Goal: Information Seeking & Learning: Learn about a topic

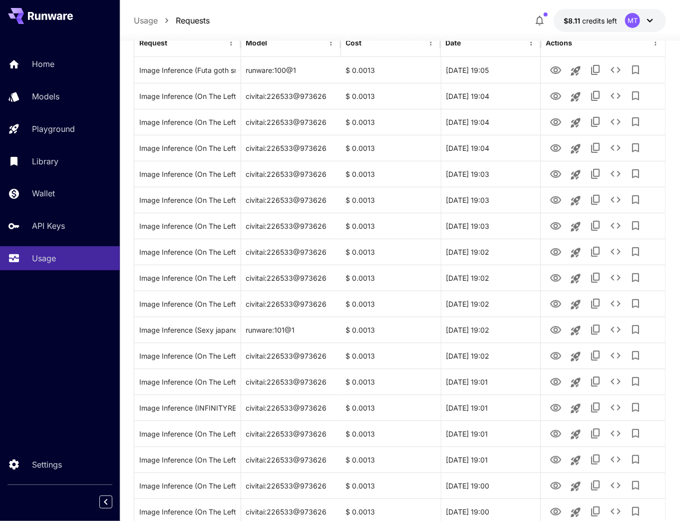
scroll to position [280, 0]
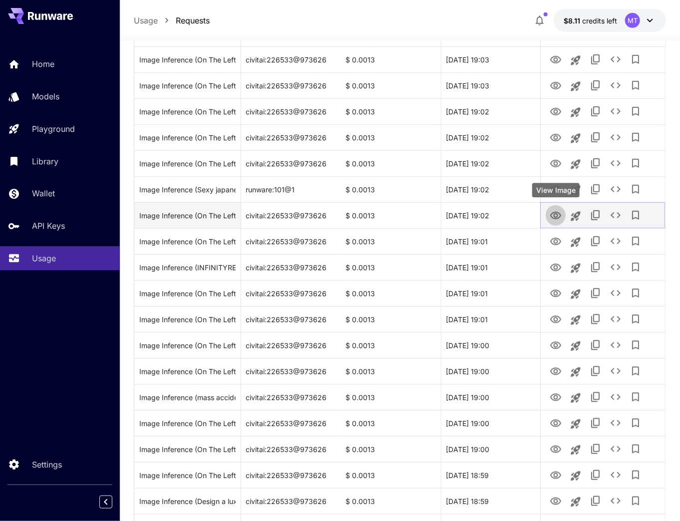
click at [555, 216] on icon "View Image" at bounding box center [556, 216] width 12 height 12
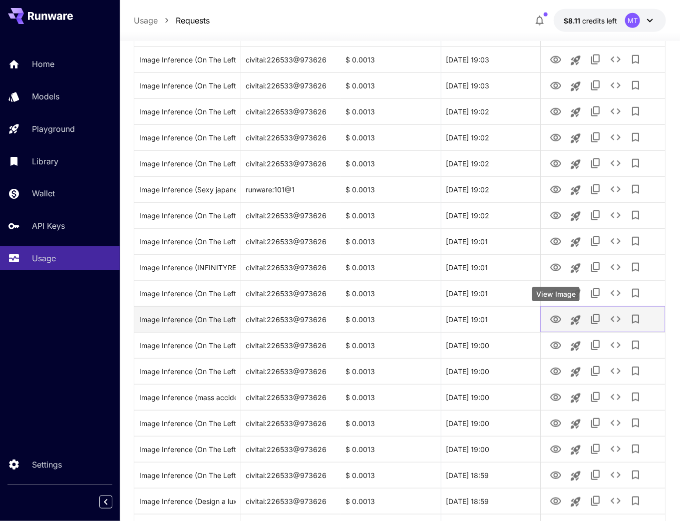
click at [553, 322] on icon "View Image" at bounding box center [555, 319] width 11 height 7
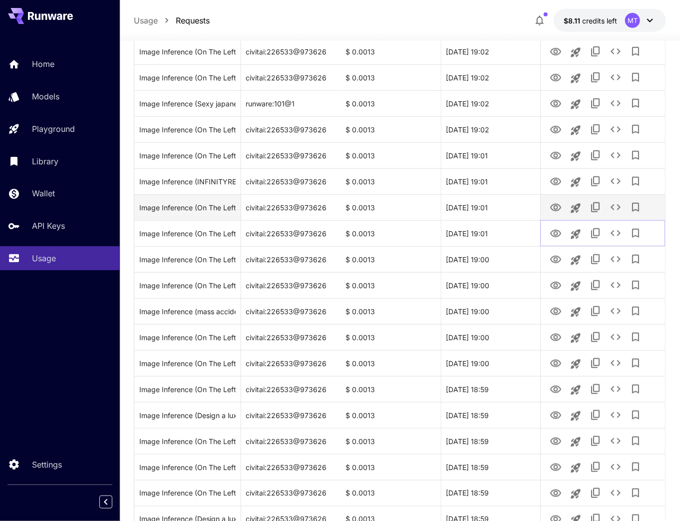
scroll to position [559, 0]
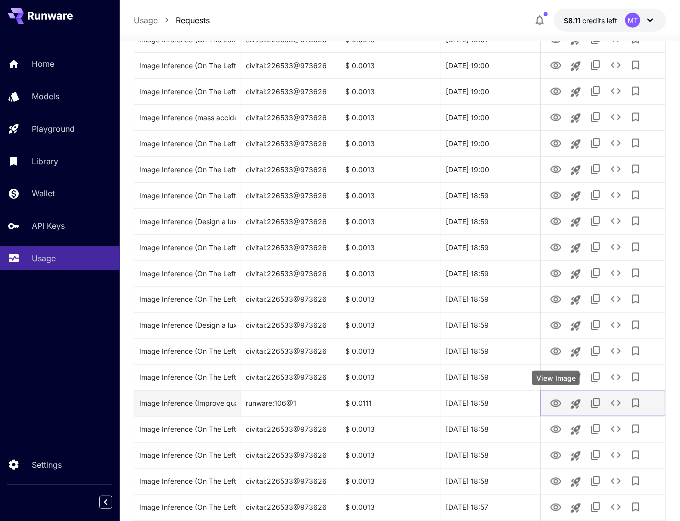
click at [553, 402] on icon "View Image" at bounding box center [556, 403] width 12 height 12
click at [202, 403] on div "Image Inference (Improve quality, fix blur)" at bounding box center [187, 402] width 96 height 25
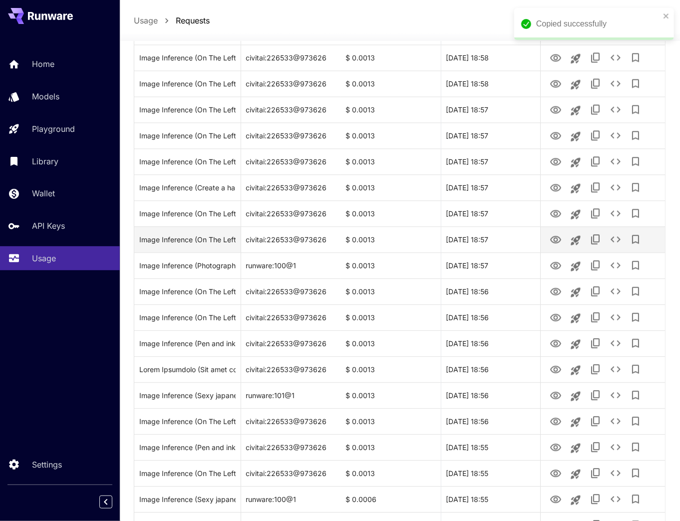
scroll to position [1029, 0]
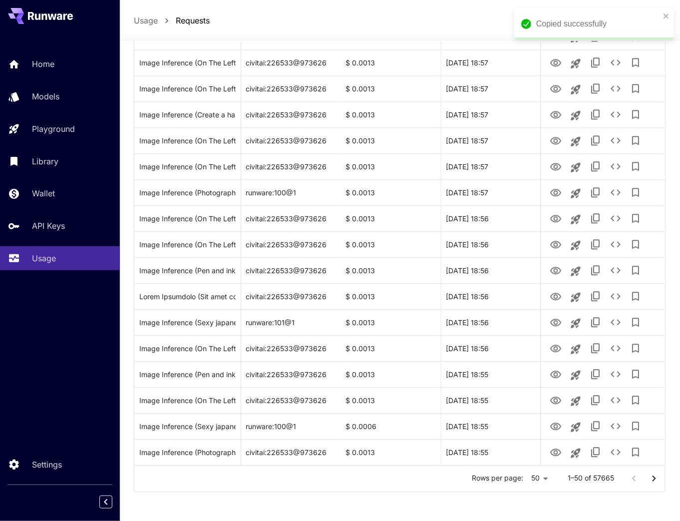
click at [656, 476] on icon "Go to next page" at bounding box center [654, 478] width 12 height 12
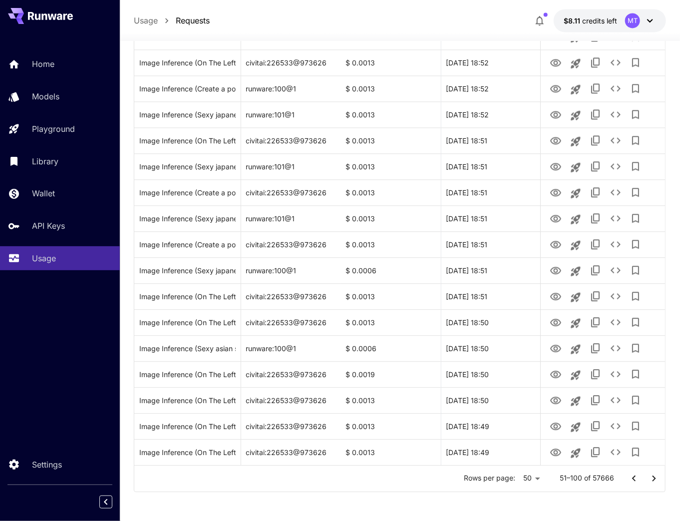
click at [655, 475] on icon "Go to next page" at bounding box center [654, 478] width 12 height 12
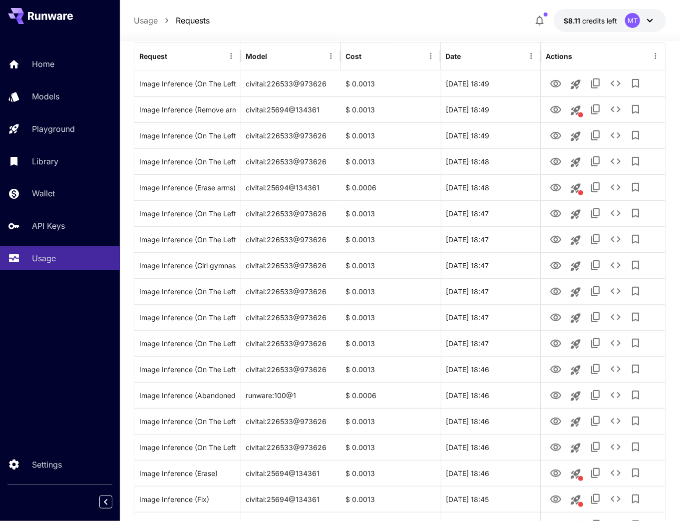
scroll to position [111, 0]
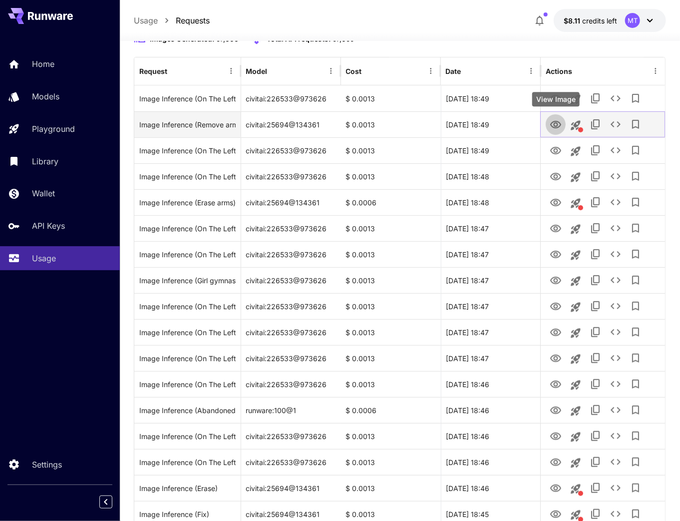
click at [559, 122] on icon "View Image" at bounding box center [556, 125] width 12 height 12
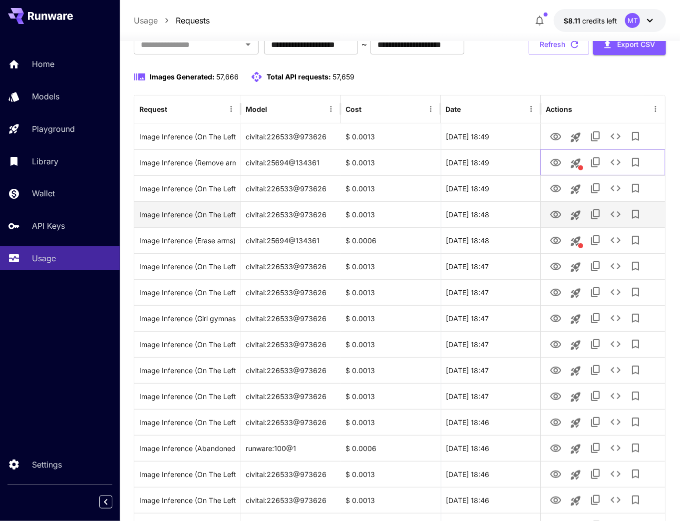
scroll to position [71, 0]
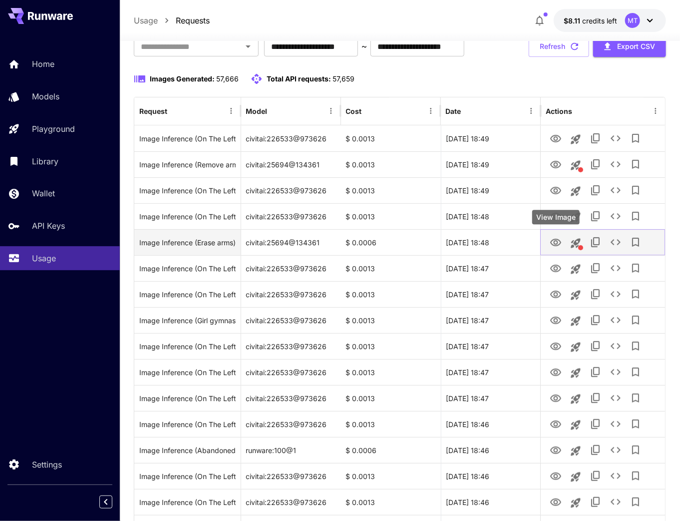
click at [553, 244] on icon "View Image" at bounding box center [556, 243] width 12 height 12
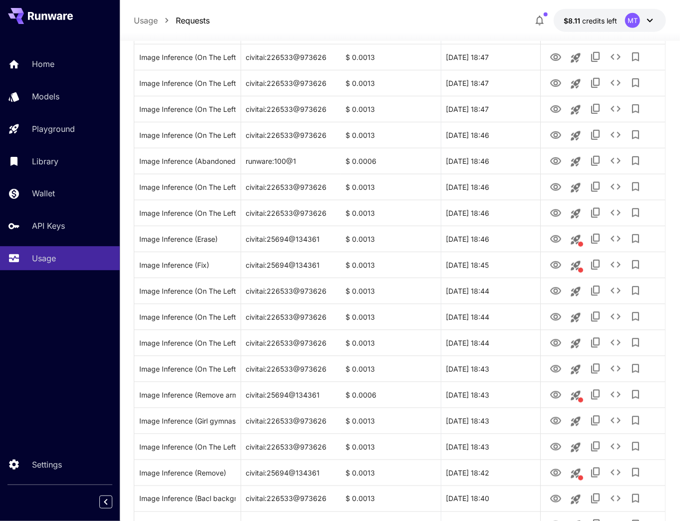
scroll to position [430, 0]
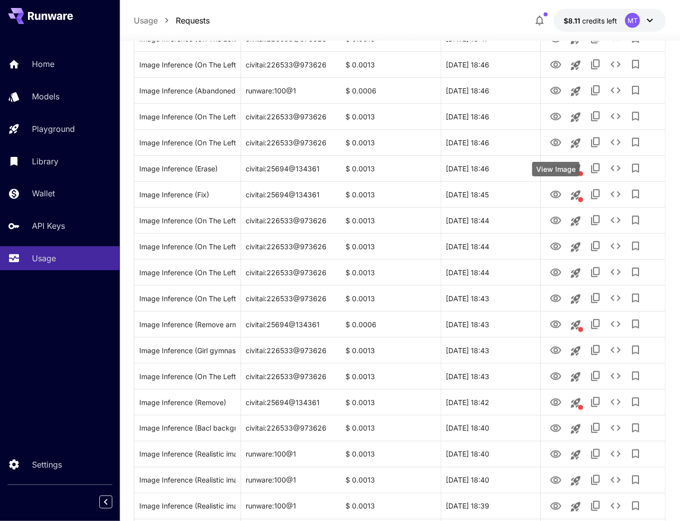
drag, startPoint x: 553, startPoint y: 184, endPoint x: 551, endPoint y: 169, distance: 15.1
click at [551, 169] on div "View Image" at bounding box center [555, 169] width 47 height 14
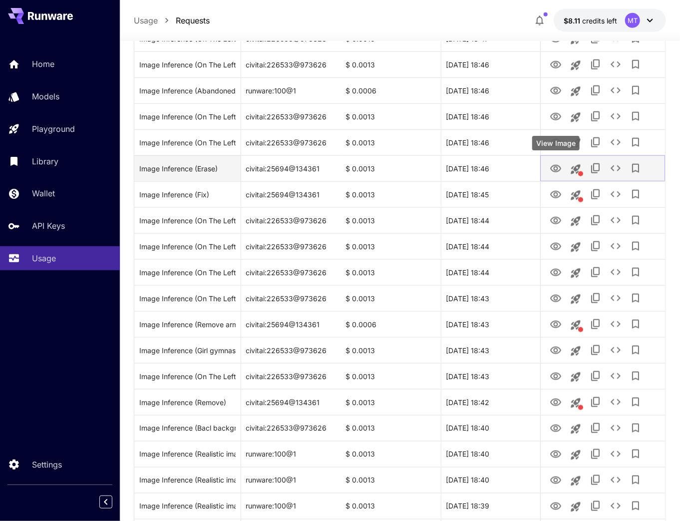
click at [555, 170] on icon "View Image" at bounding box center [555, 168] width 11 height 7
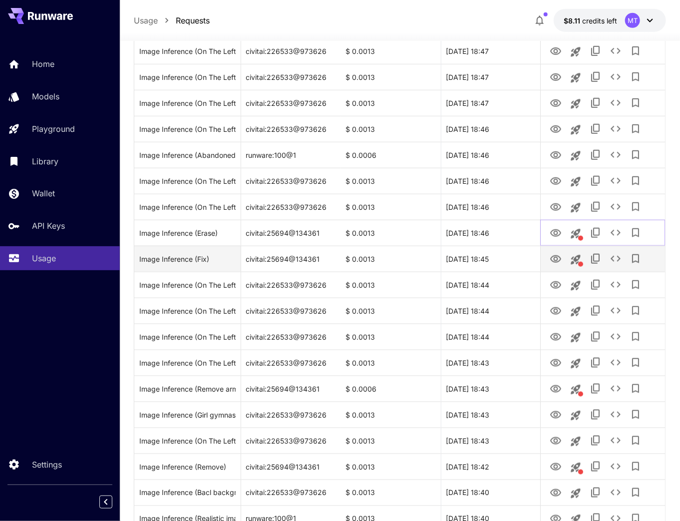
scroll to position [350, 0]
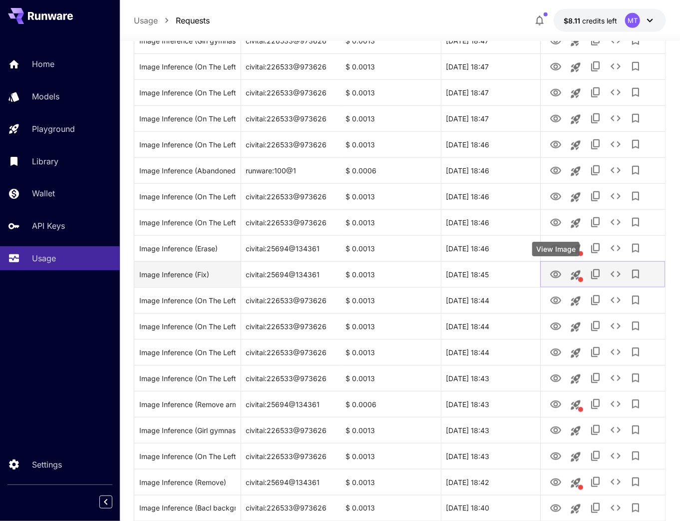
click at [558, 278] on icon "View Image" at bounding box center [556, 275] width 12 height 12
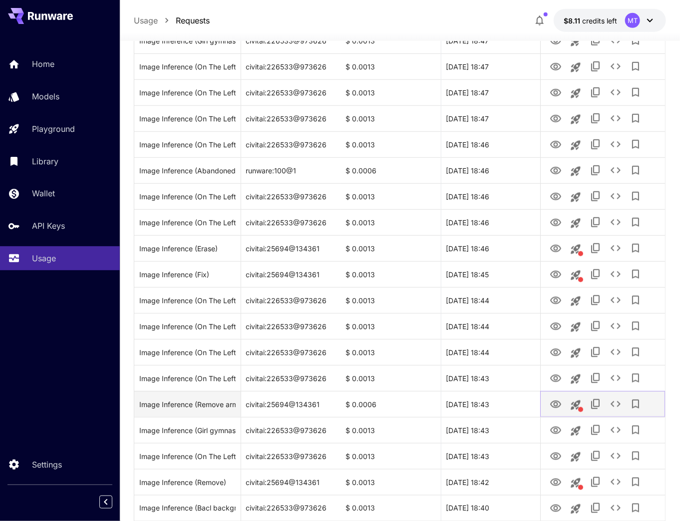
click at [561, 400] on icon "View Image" at bounding box center [556, 404] width 12 height 12
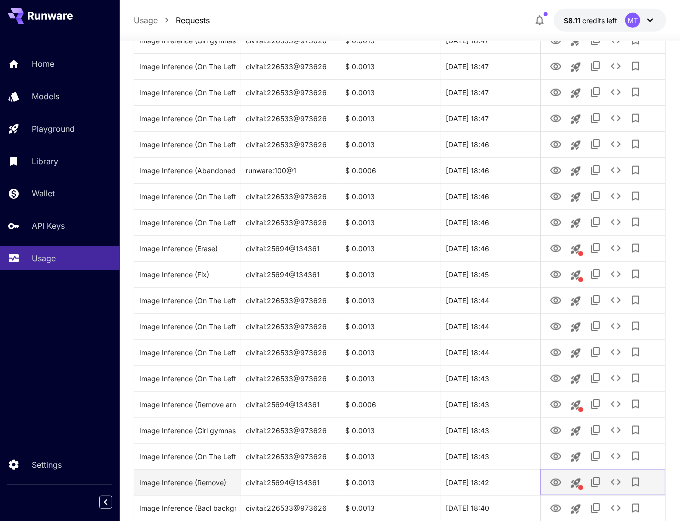
click at [557, 481] on icon "View Image" at bounding box center [555, 481] width 11 height 7
